Goal: Task Accomplishment & Management: Use online tool/utility

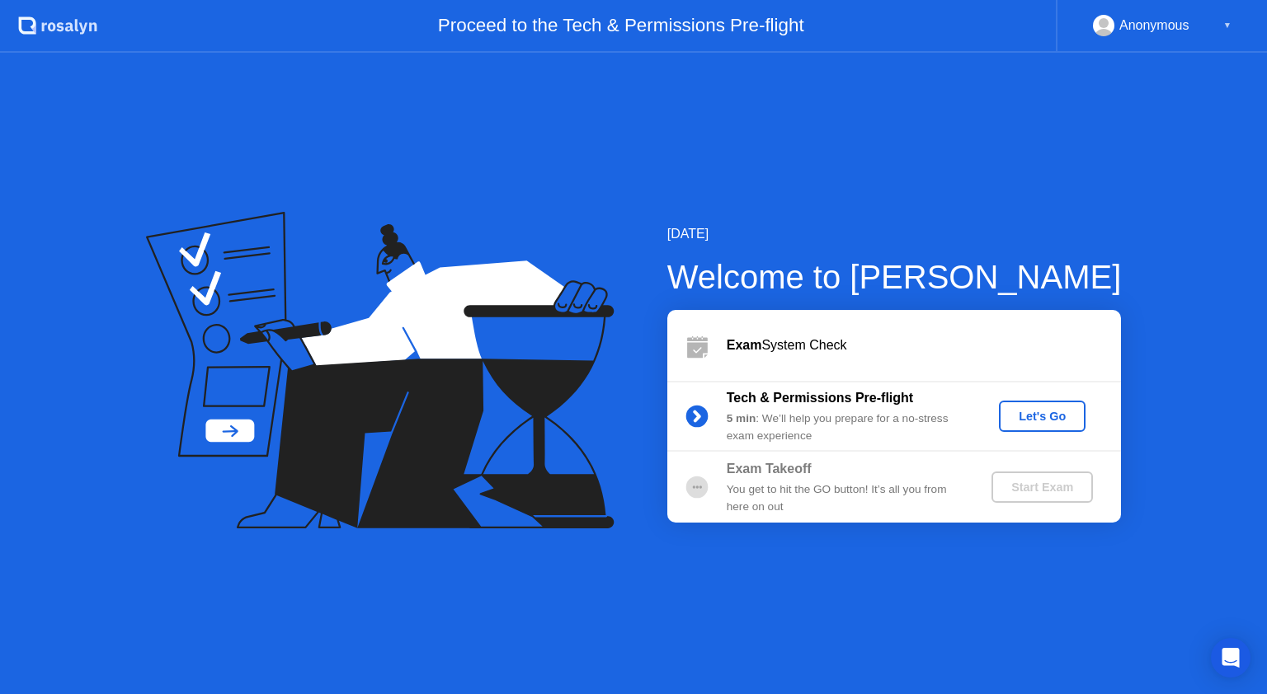
click at [130, 311] on div "[DATE] Welcome to [PERSON_NAME] Exam System Check Tech & Permissions Pre-flight…" at bounding box center [633, 374] width 1267 height 642
click at [1046, 423] on div "Let's Go" at bounding box center [1041, 416] width 73 height 13
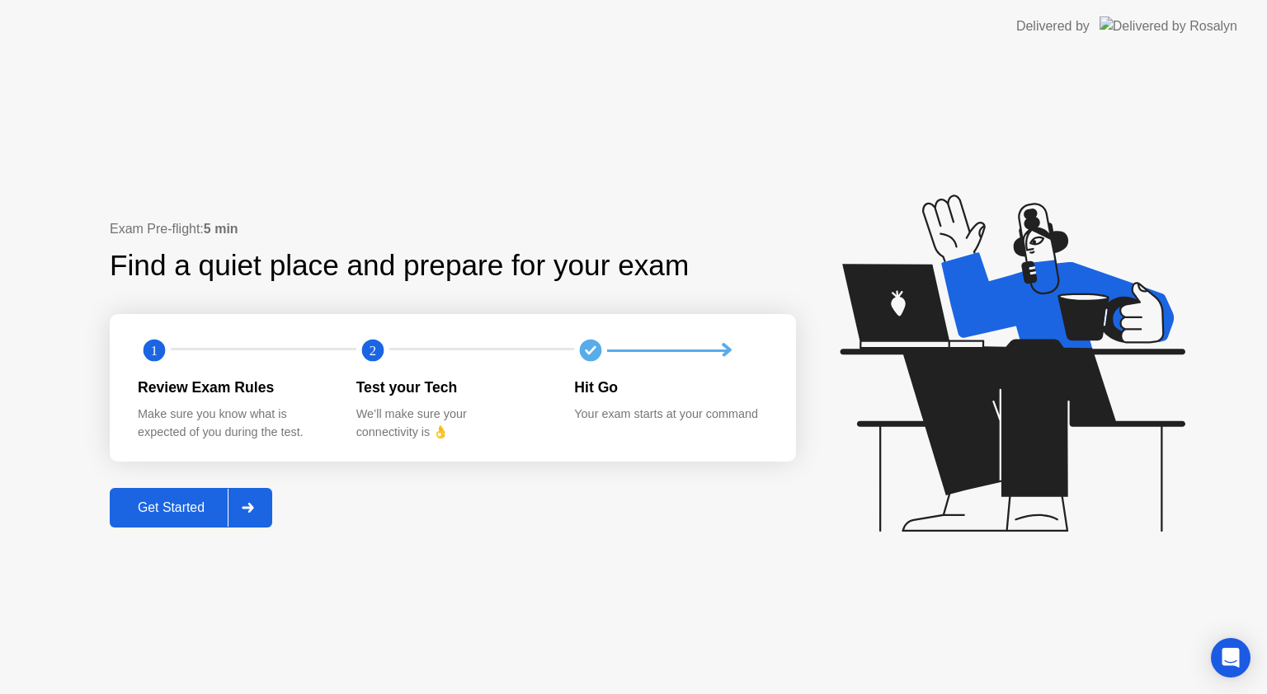
click at [162, 492] on button "Get Started" at bounding box center [191, 508] width 162 height 40
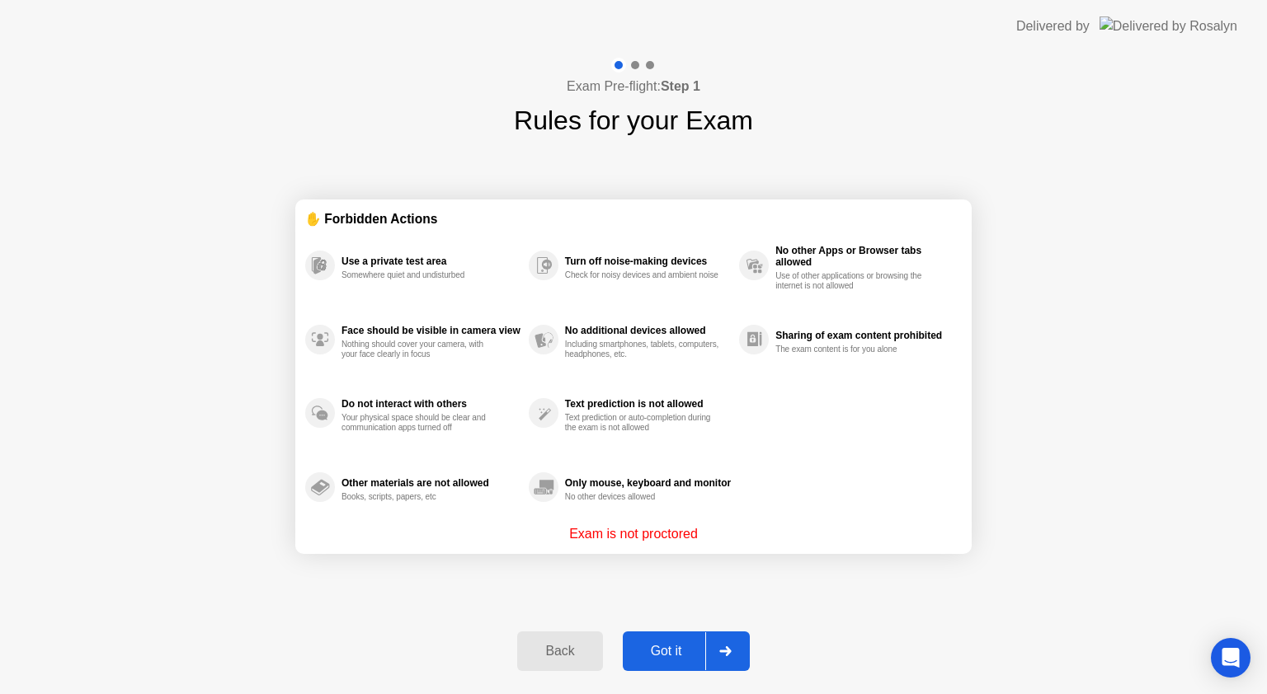
click at [677, 637] on button "Got it" at bounding box center [686, 652] width 127 height 40
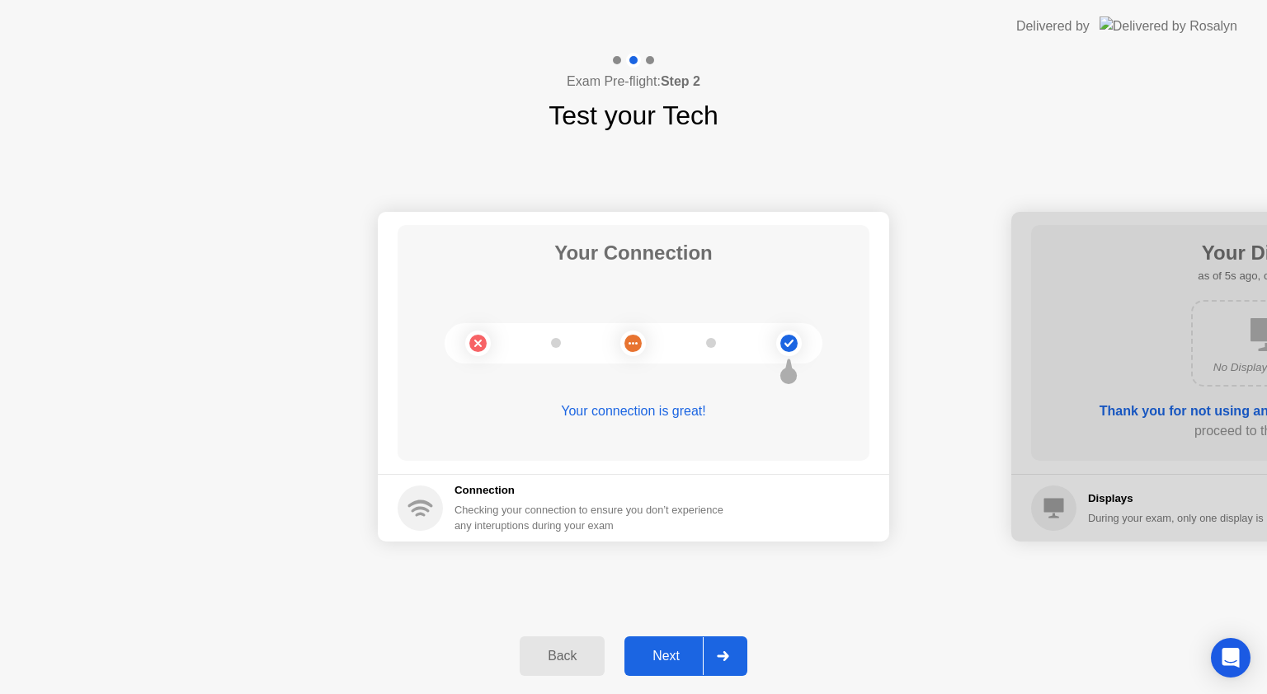
click at [675, 649] on div "Next" at bounding box center [665, 656] width 73 height 15
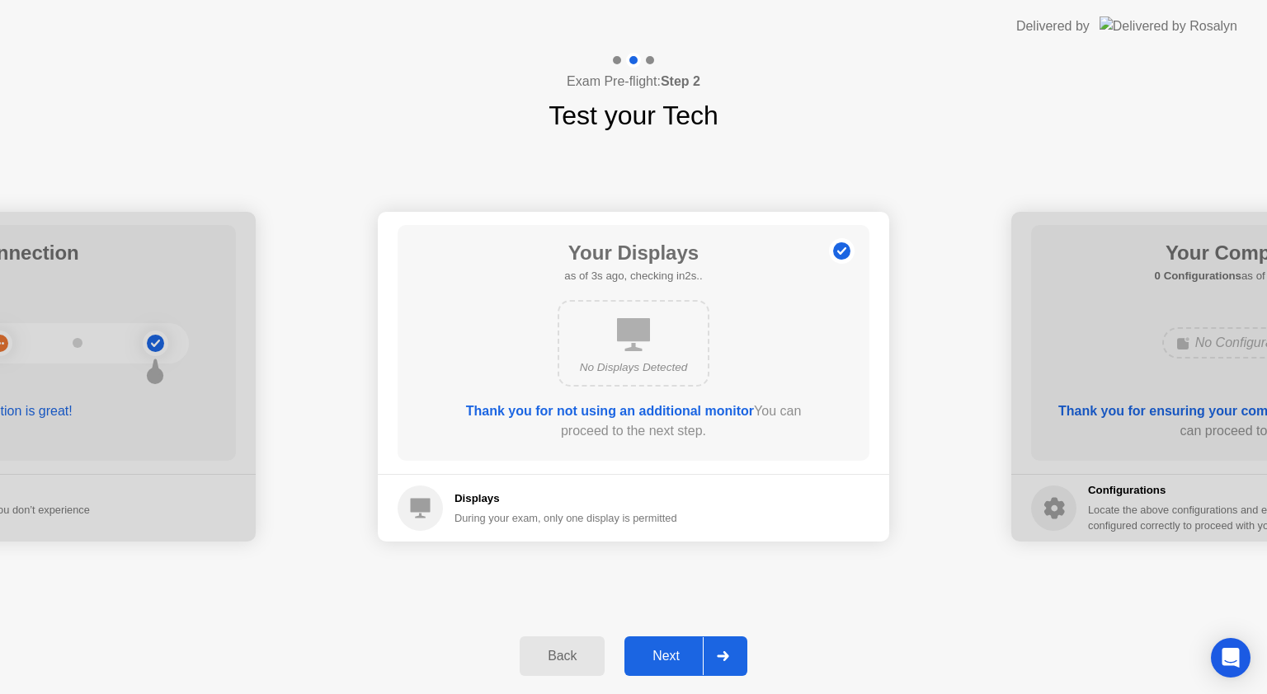
click at [666, 659] on div "Next" at bounding box center [665, 656] width 73 height 15
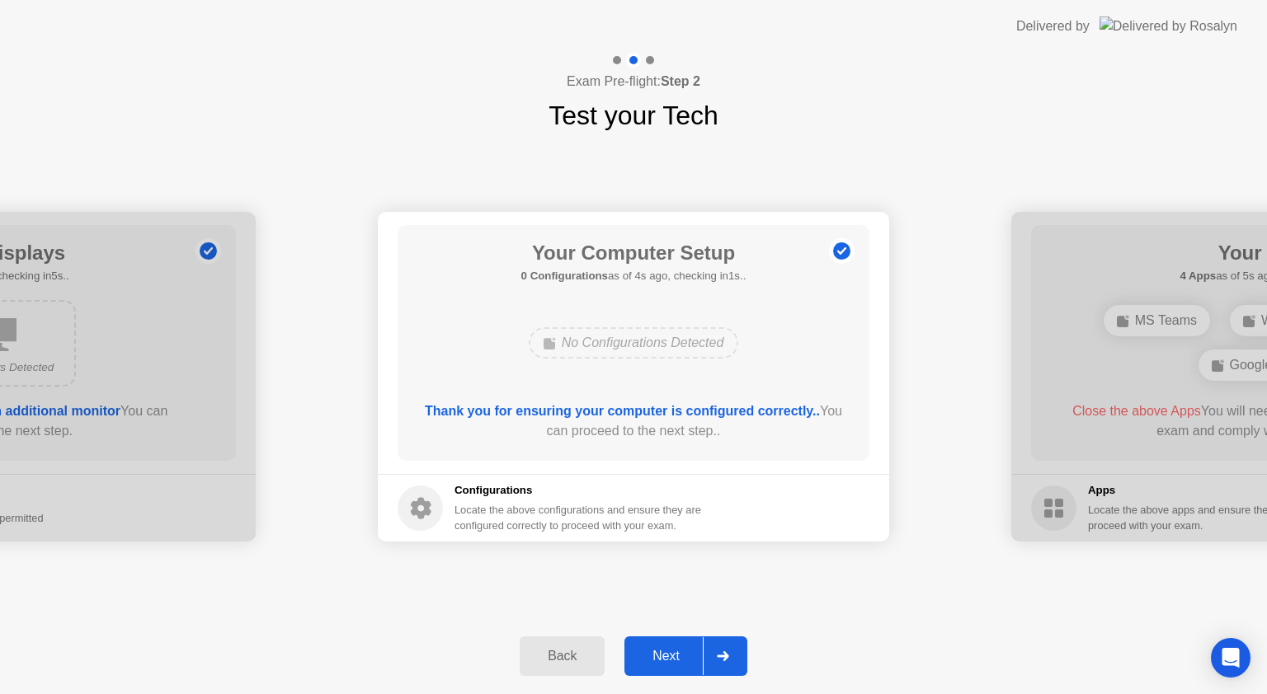
click at [644, 618] on div "Back Next" at bounding box center [633, 656] width 1267 height 76
click at [661, 663] on div "Next" at bounding box center [665, 656] width 73 height 15
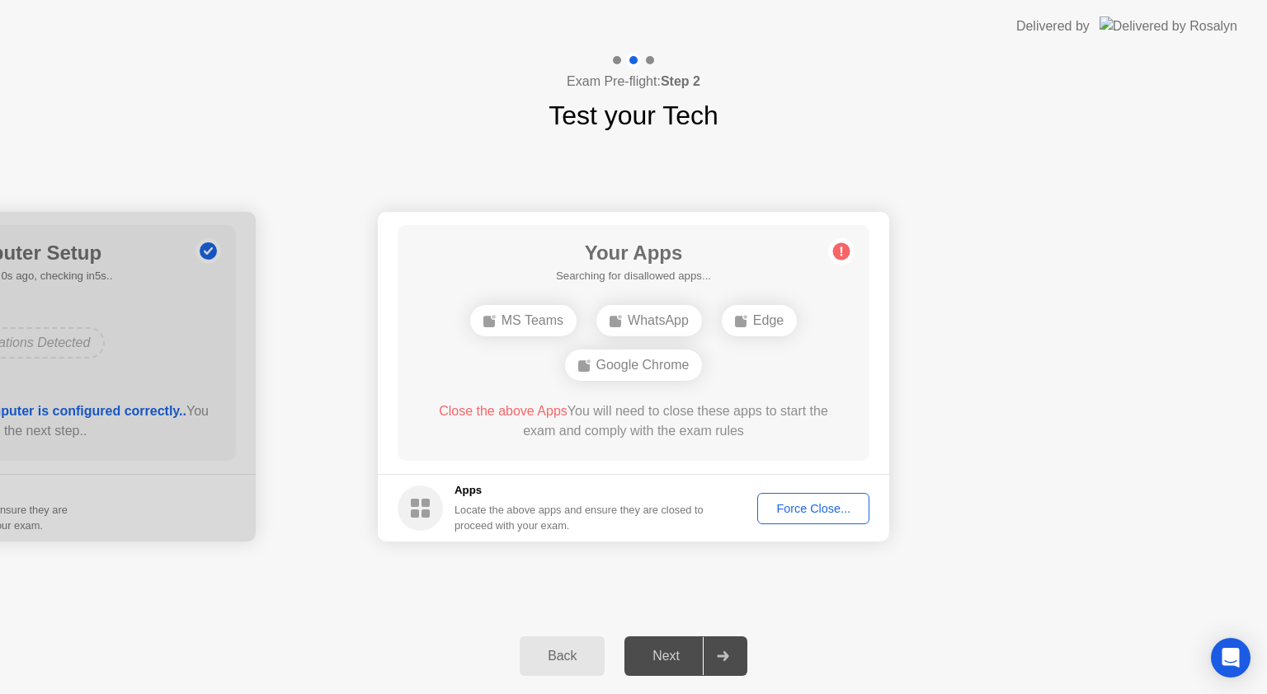
click at [972, 646] on div "Back Next" at bounding box center [633, 656] width 1267 height 76
click at [816, 508] on div "Force Close..." at bounding box center [813, 508] width 101 height 13
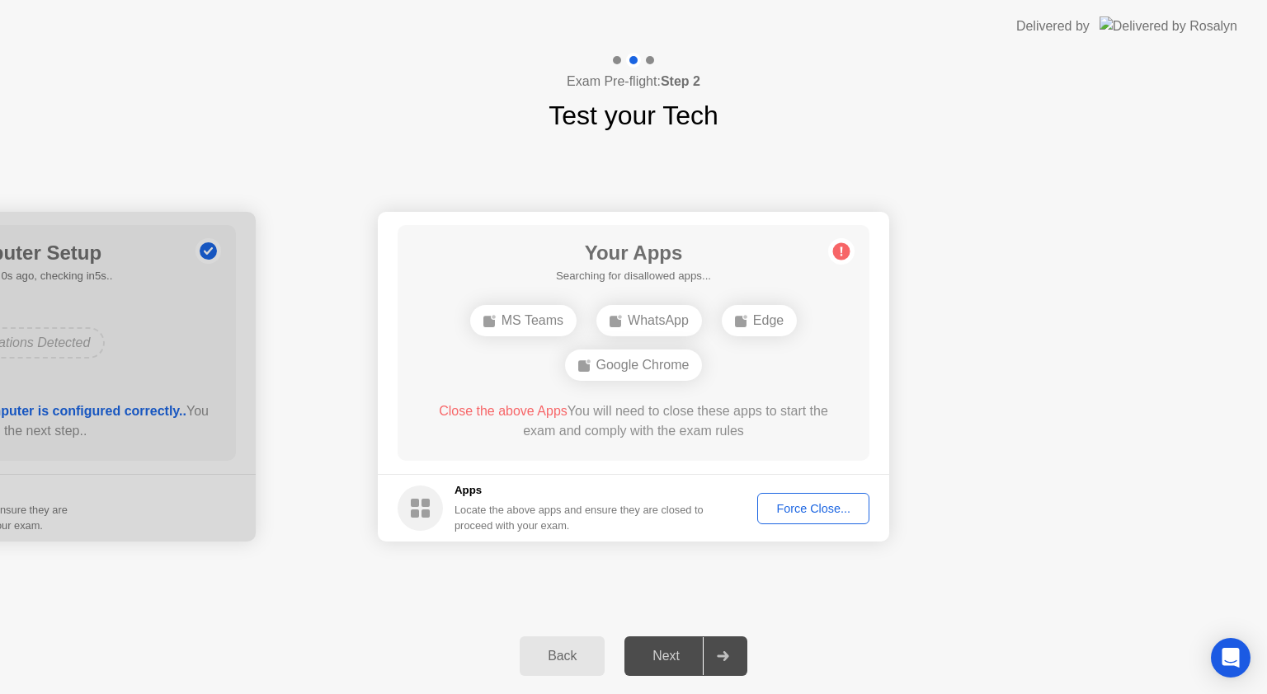
click at [807, 510] on div "Force Close..." at bounding box center [813, 508] width 101 height 13
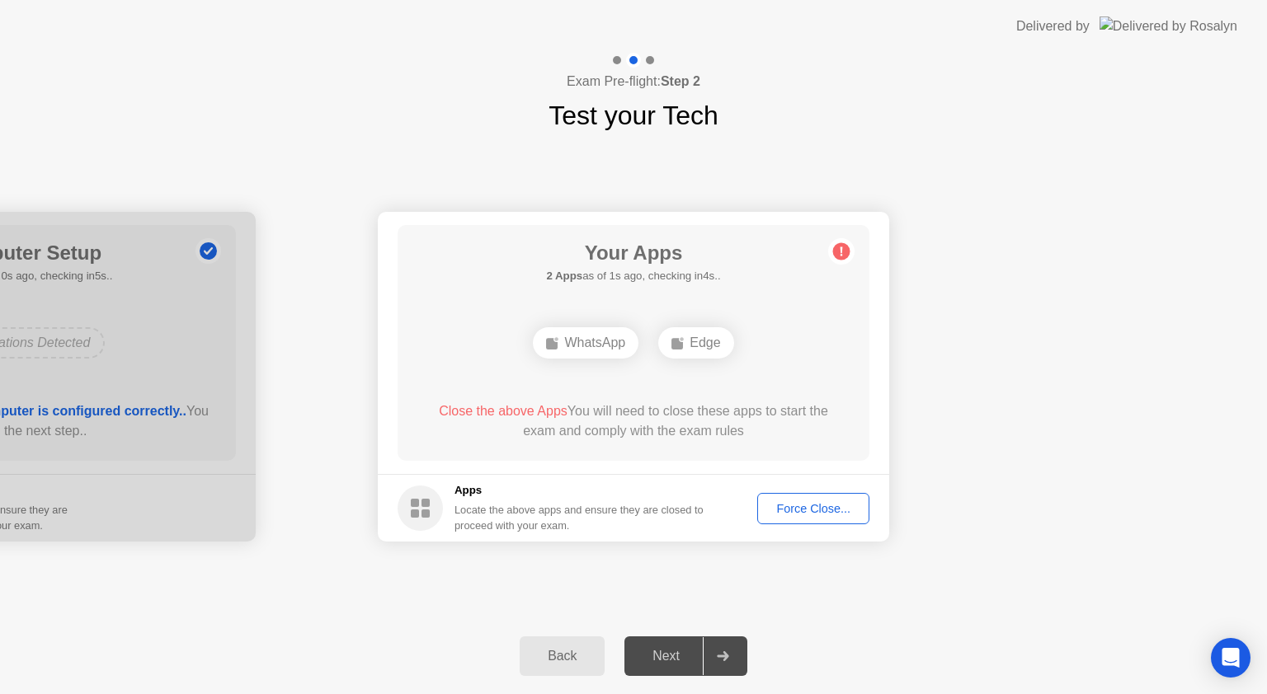
click at [416, 501] on rect at bounding box center [415, 503] width 8 height 8
click at [594, 341] on div "WhatsApp" at bounding box center [586, 342] width 106 height 31
click at [810, 510] on div "Force Close..." at bounding box center [813, 508] width 101 height 13
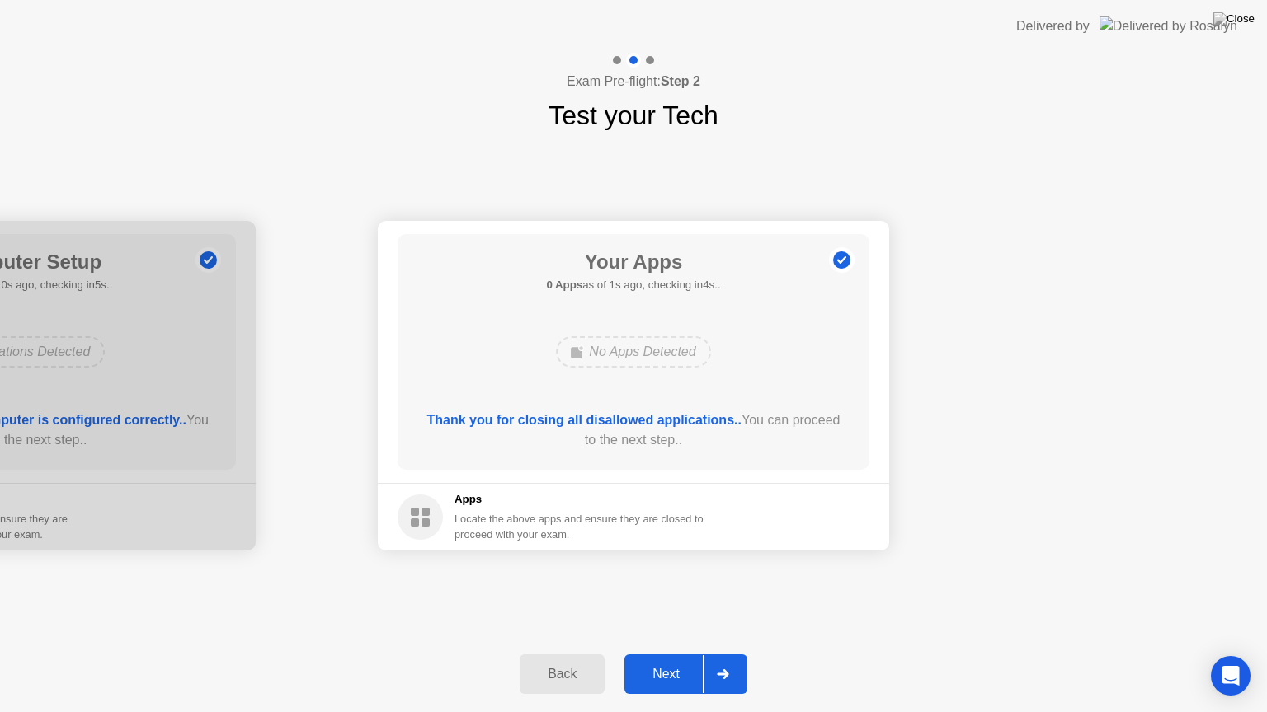
click at [663, 655] on button "Next" at bounding box center [685, 675] width 123 height 40
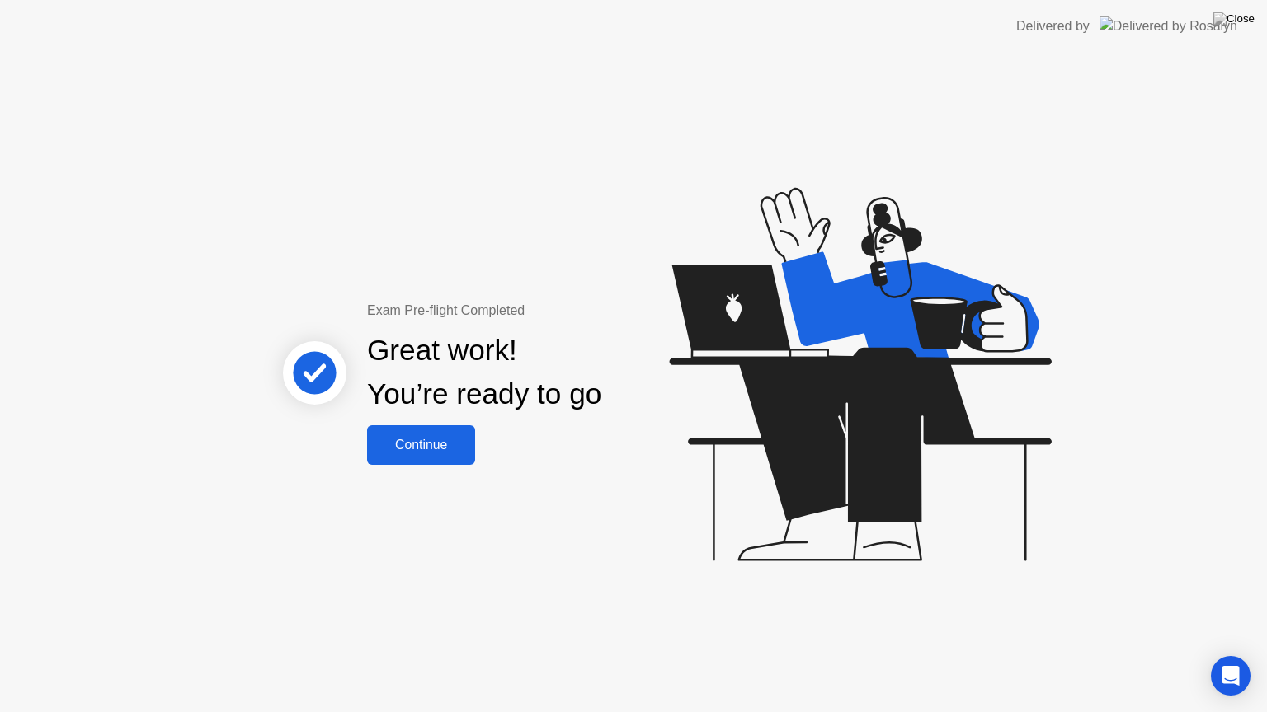
click at [416, 434] on button "Continue" at bounding box center [421, 445] width 108 height 40
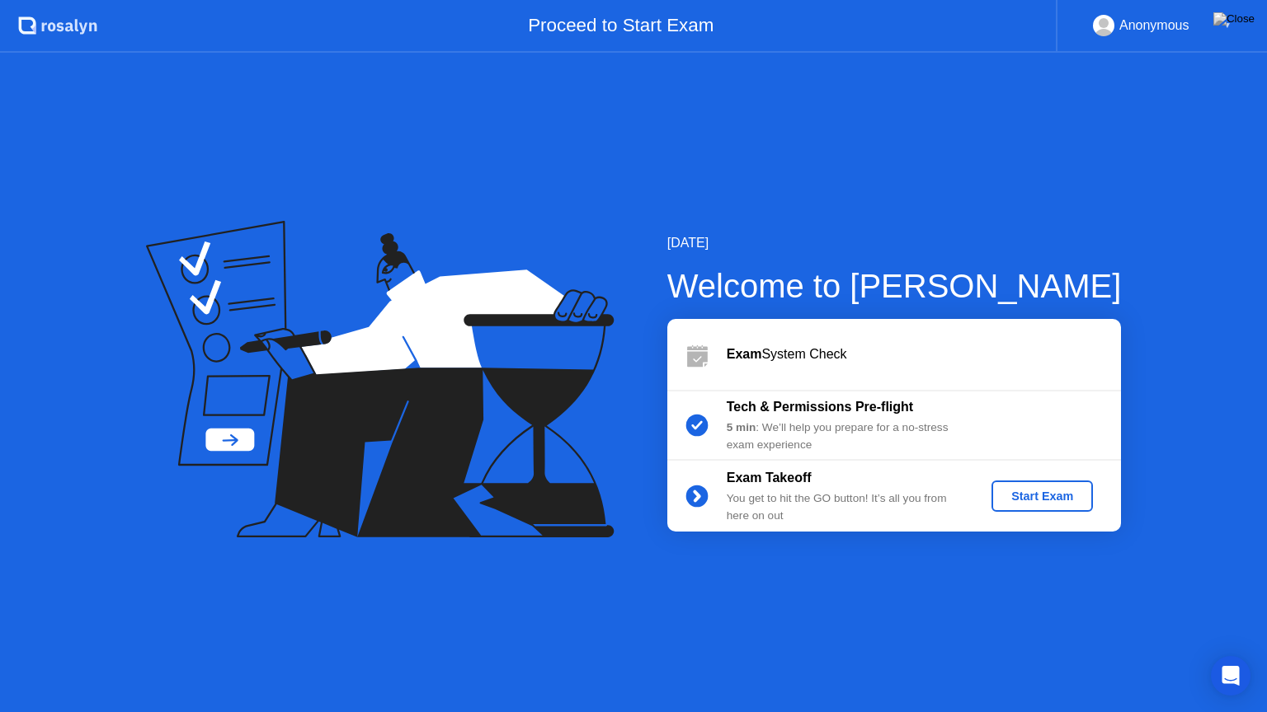
click at [1049, 493] on div "Start Exam" at bounding box center [1042, 496] width 88 height 13
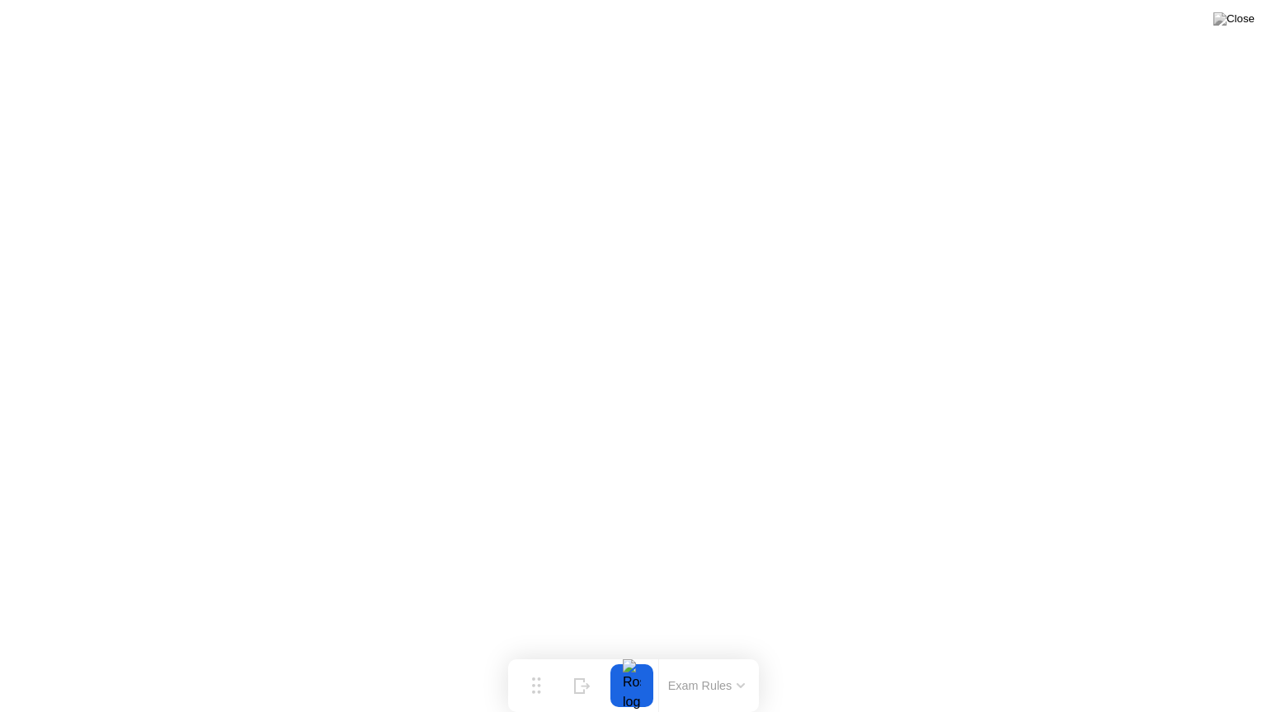
click at [632, 691] on div at bounding box center [631, 686] width 35 height 43
click at [533, 693] on div "Move" at bounding box center [535, 699] width 21 height 10
click at [528, 693] on div "Move" at bounding box center [533, 698] width 21 height 10
click at [623, 679] on div at bounding box center [629, 684] width 35 height 43
click at [683, 687] on button "Exam Rules" at bounding box center [704, 684] width 87 height 15
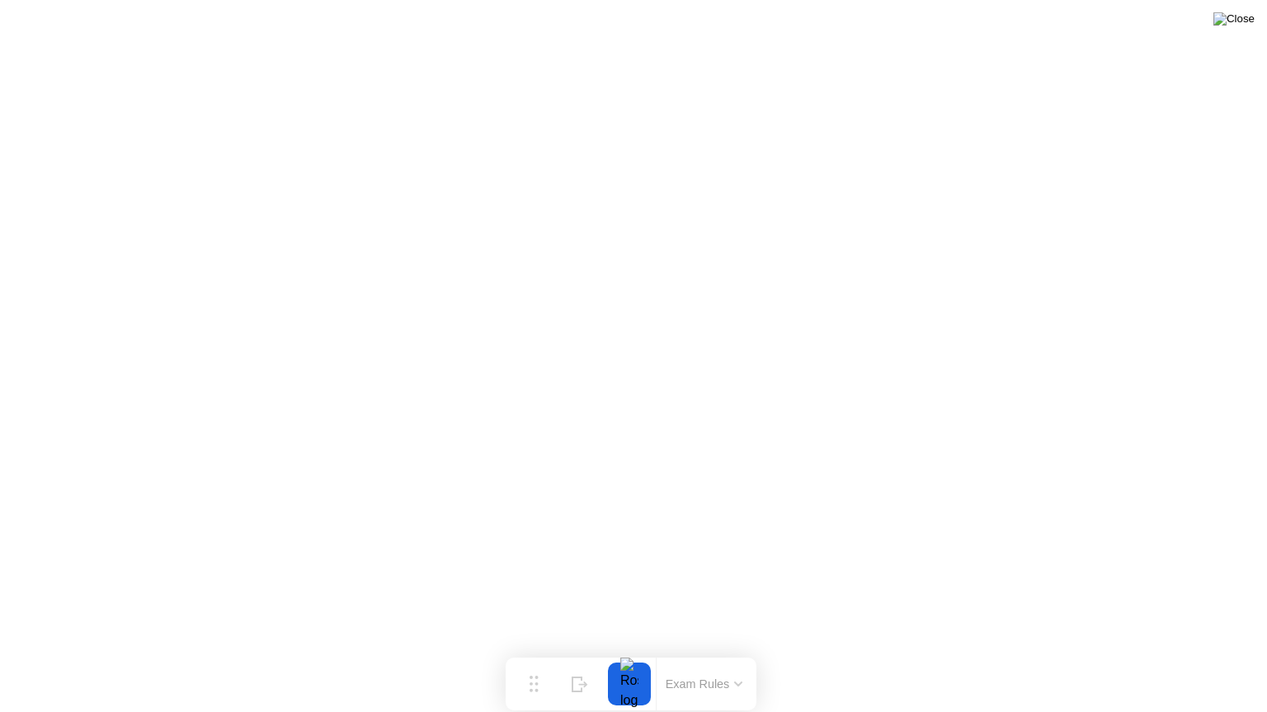
click at [1246, 26] on img at bounding box center [1233, 18] width 41 height 13
